Goal: Transaction & Acquisition: Register for event/course

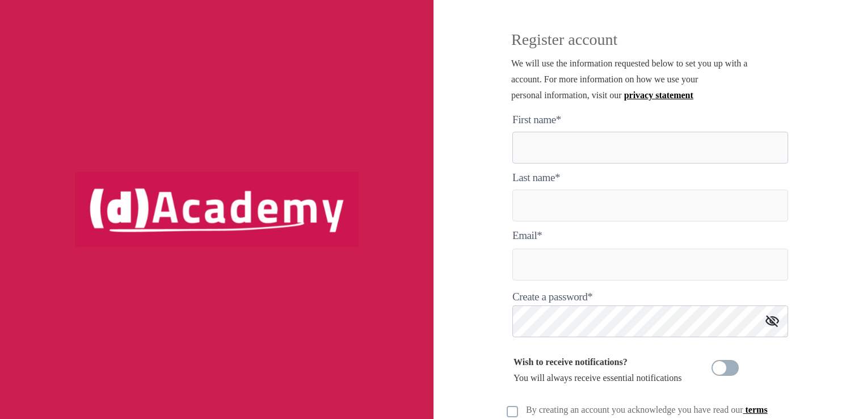
click at [561, 149] on here "text" at bounding box center [650, 148] width 276 height 32
type here "******"
type input "*****"
type input "**********"
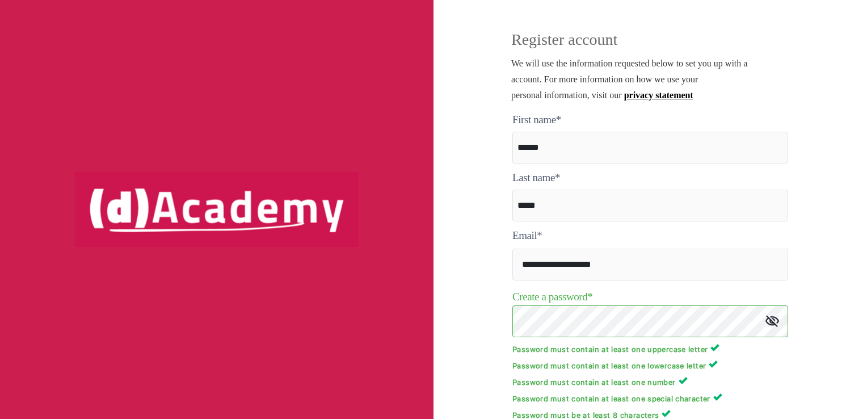
click at [450, 315] on div "**********" at bounding box center [649, 209] width 433 height 419
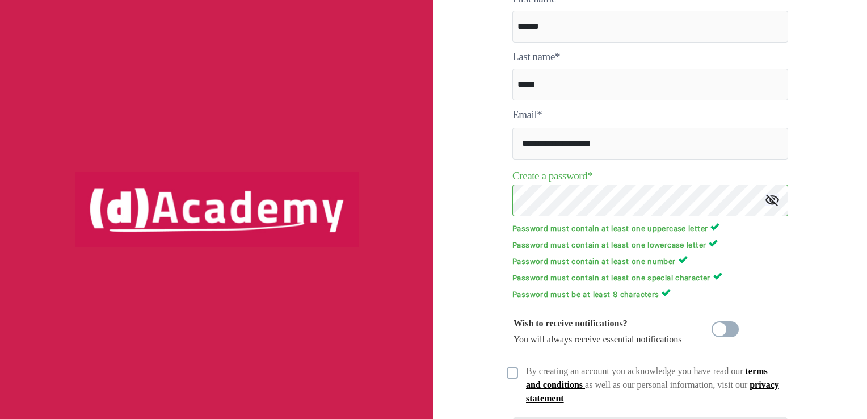
scroll to position [180, 0]
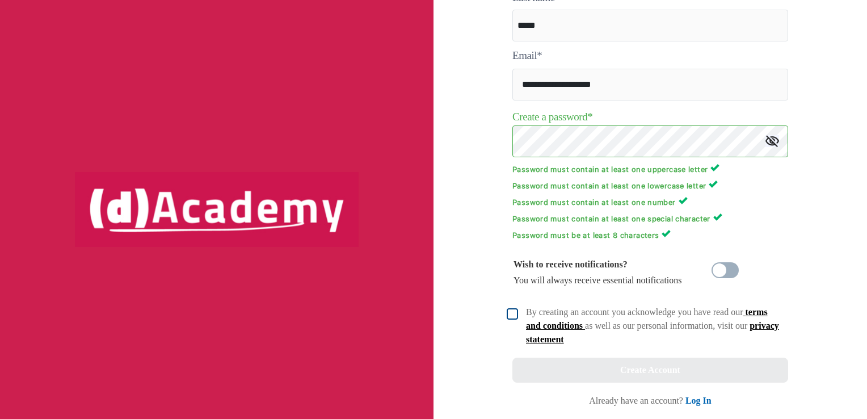
click at [508, 314] on img at bounding box center [511, 313] width 11 height 11
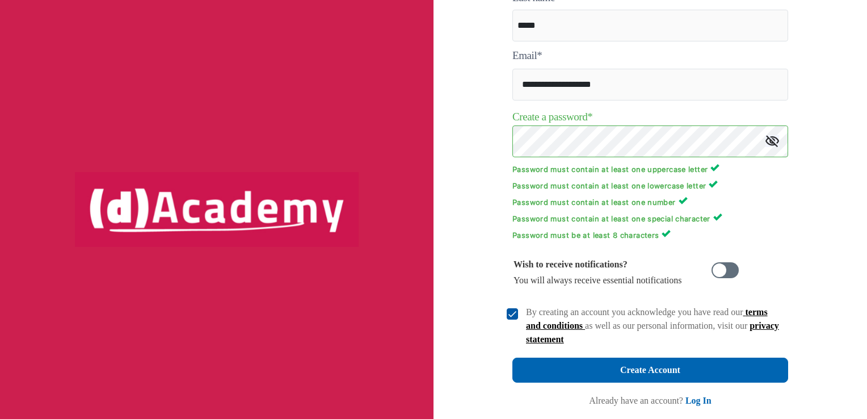
click at [723, 276] on span at bounding box center [724, 270] width 27 height 16
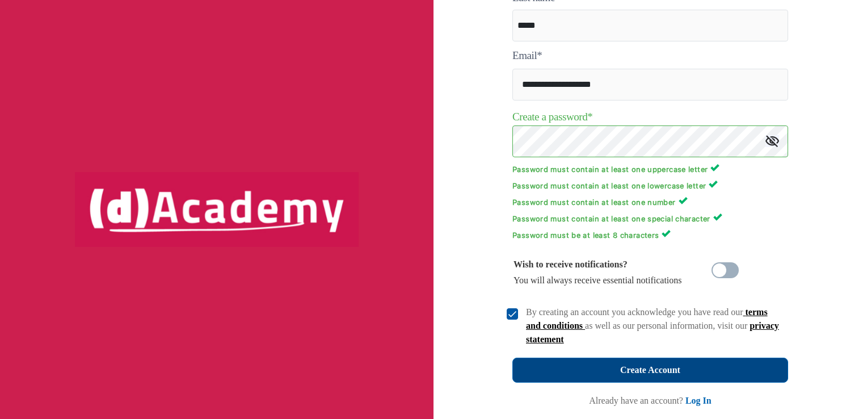
click at [636, 376] on div "Create Account" at bounding box center [650, 370] width 60 height 16
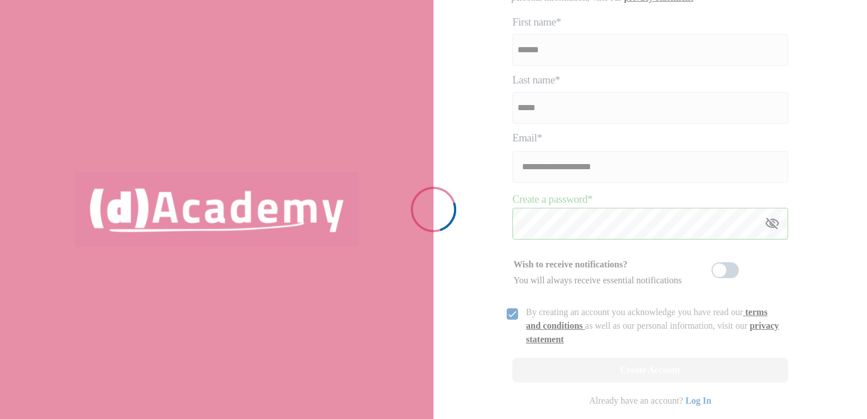
scroll to position [97, 0]
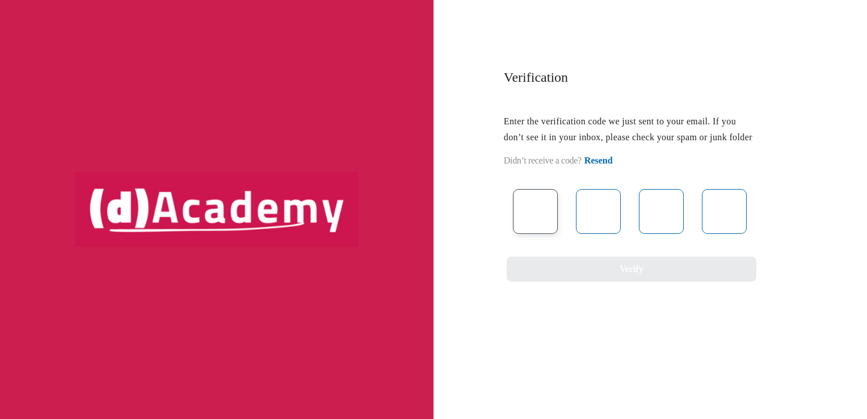
click at [525, 227] on input "text" at bounding box center [535, 211] width 45 height 45
type input "*"
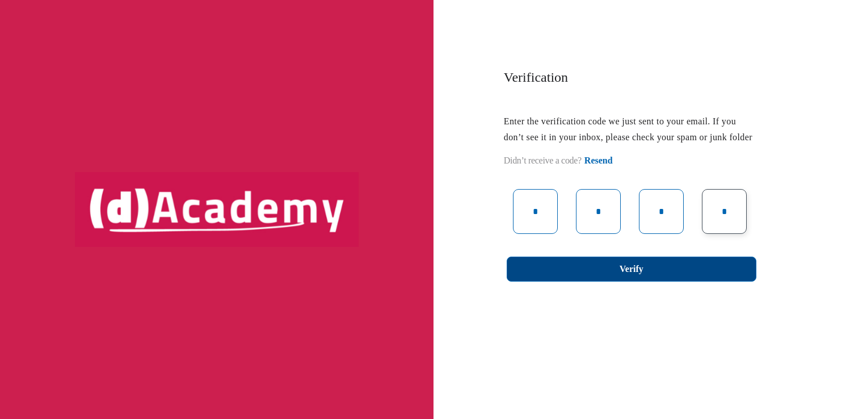
type input "*"
click at [571, 281] on button "Verify" at bounding box center [631, 268] width 250 height 25
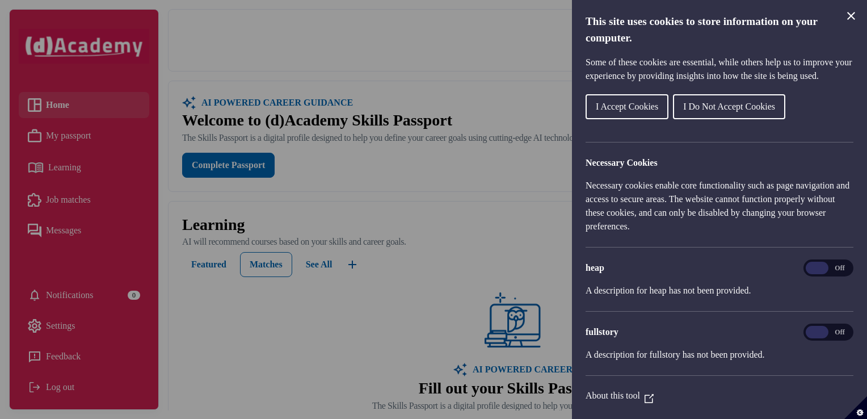
click at [712, 111] on span "I Do Not Accept Cookies" at bounding box center [729, 107] width 92 height 10
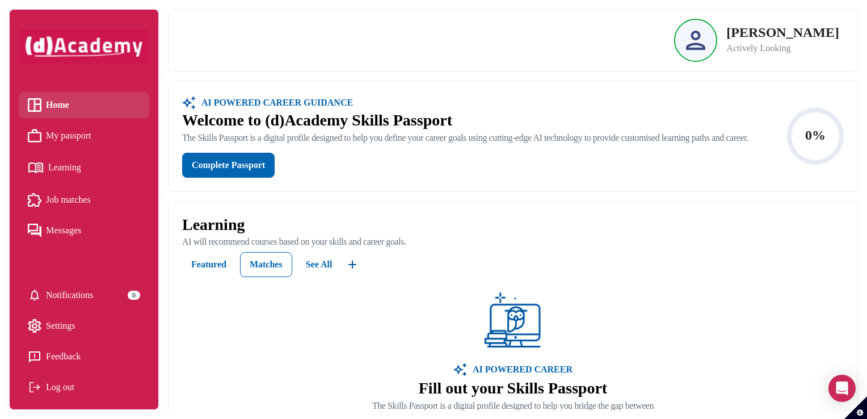
click at [54, 163] on span "Learning" at bounding box center [64, 167] width 33 height 17
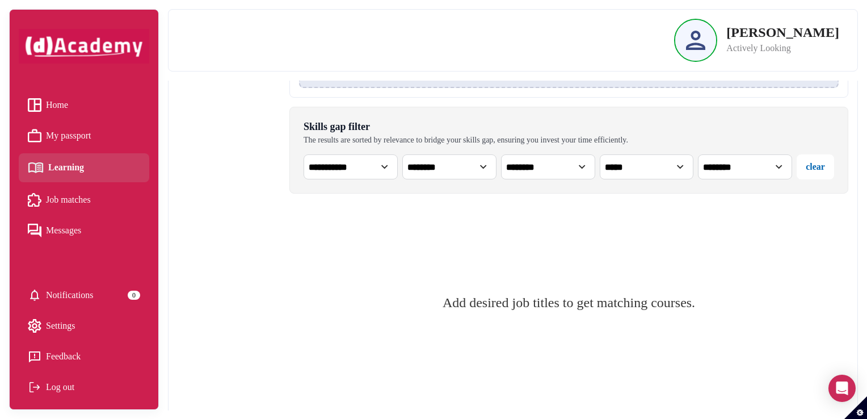
scroll to position [348, 0]
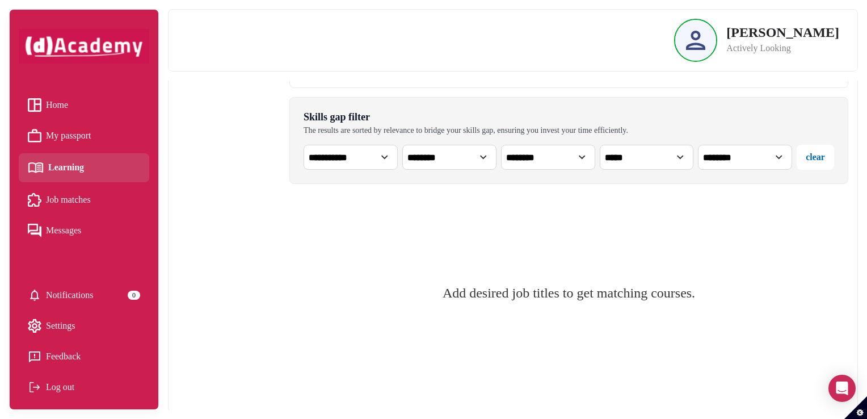
click at [354, 163] on select "**********" at bounding box center [350, 157] width 94 height 25
click at [257, 158] on div "All Courses Matched (0)" at bounding box center [234, 145] width 112 height 513
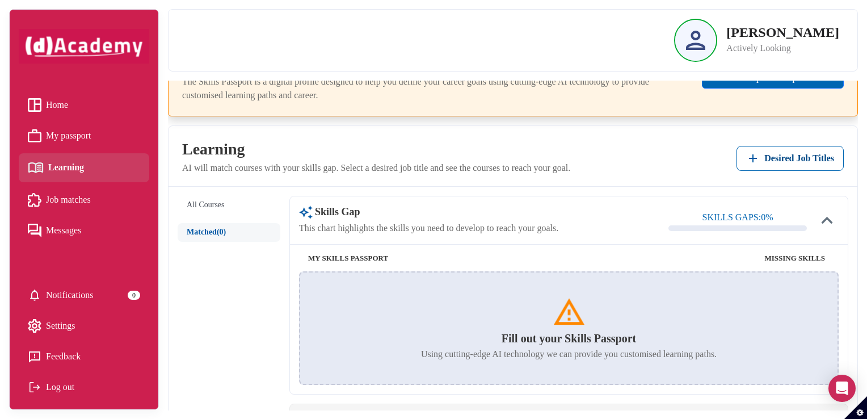
scroll to position [0, 0]
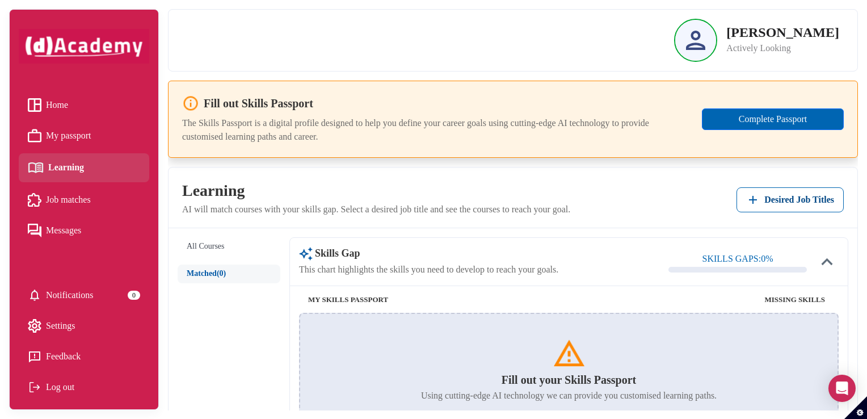
click at [208, 247] on button "All Courses" at bounding box center [229, 246] width 103 height 19
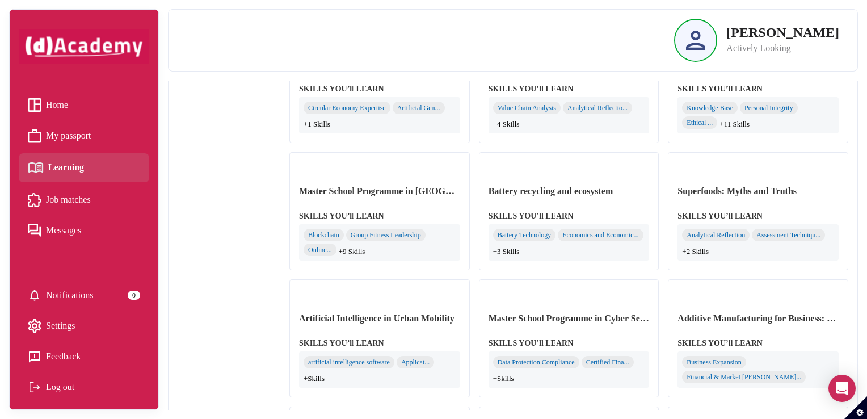
scroll to position [620, 0]
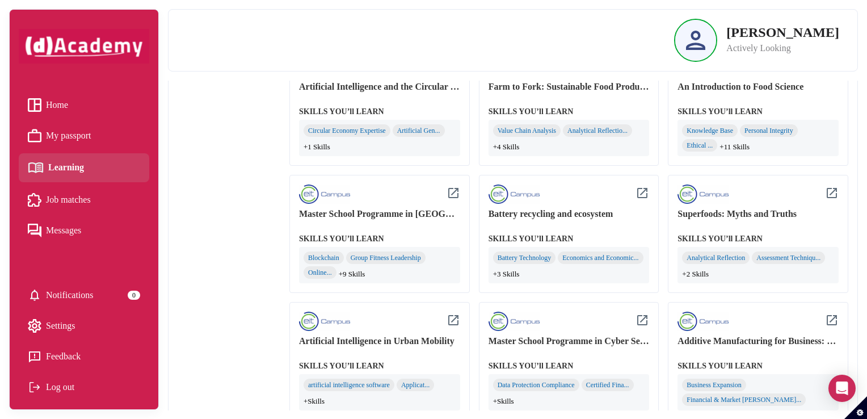
click at [408, 217] on div "Master School Programme in Fintech" at bounding box center [379, 214] width 161 height 16
click at [400, 212] on div "Master School Programme in Fintech" at bounding box center [379, 214] width 161 height 16
click at [455, 189] on img at bounding box center [453, 193] width 14 height 14
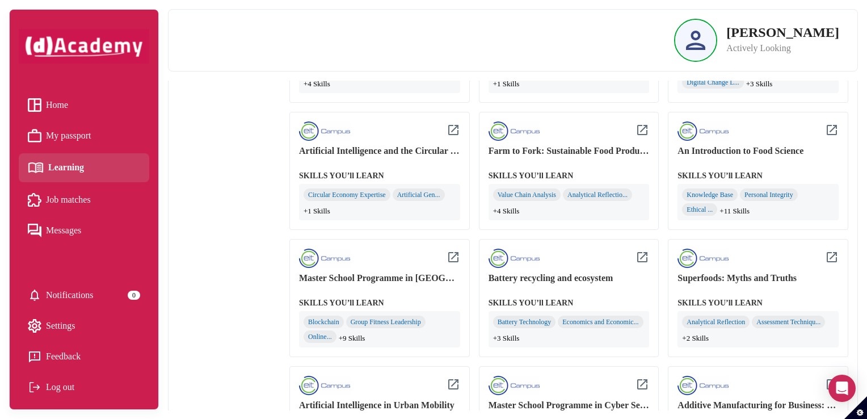
scroll to position [597, 0]
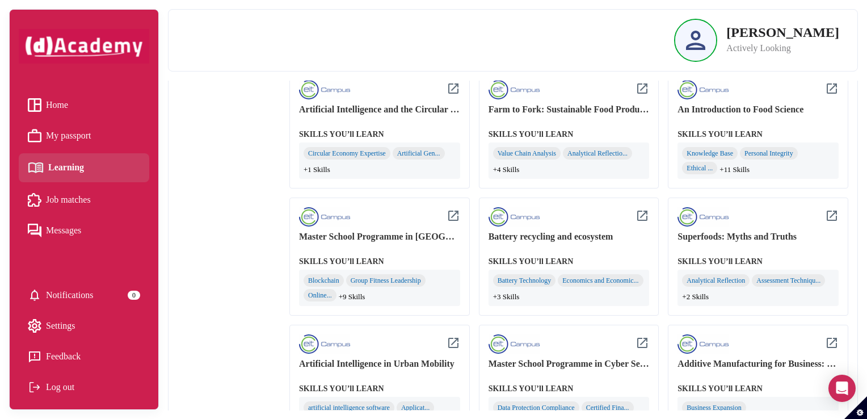
click at [450, 87] on img at bounding box center [453, 89] width 14 height 14
